Goal: Task Accomplishment & Management: Complete application form

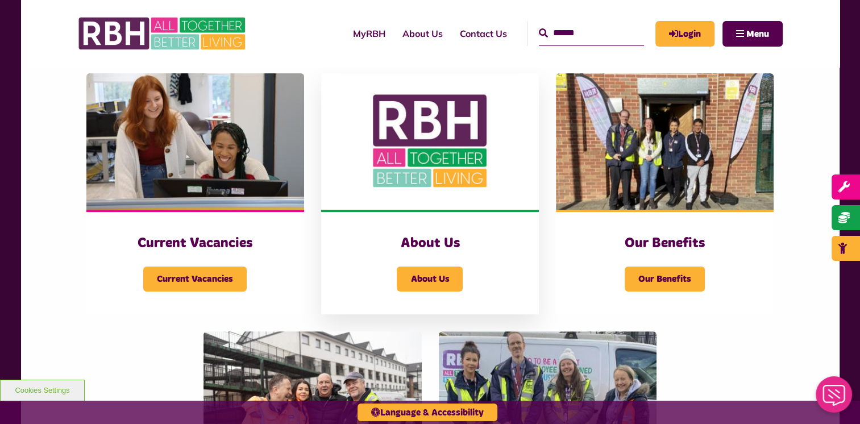
scroll to position [240, 0]
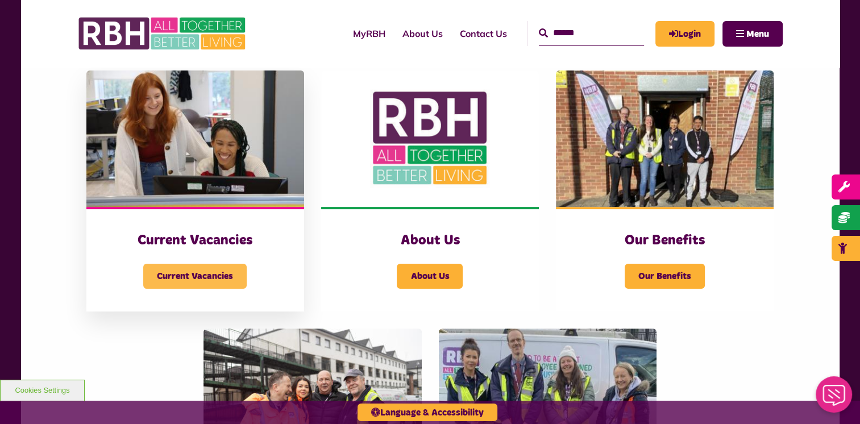
click at [211, 278] on span "Current Vacancies" at bounding box center [194, 276] width 103 height 25
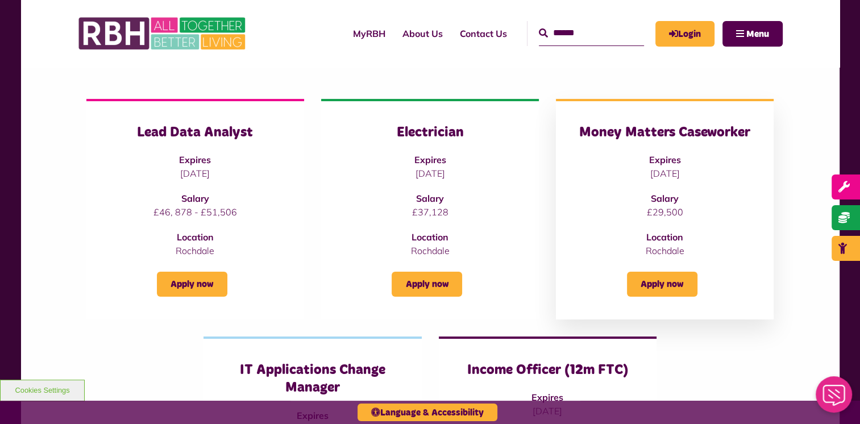
click at [695, 135] on h3 "Money Matters Caseworker" at bounding box center [664, 133] width 172 height 18
click at [688, 276] on link "Apply now" at bounding box center [662, 284] width 70 height 25
